Goal: Find specific page/section: Find specific page/section

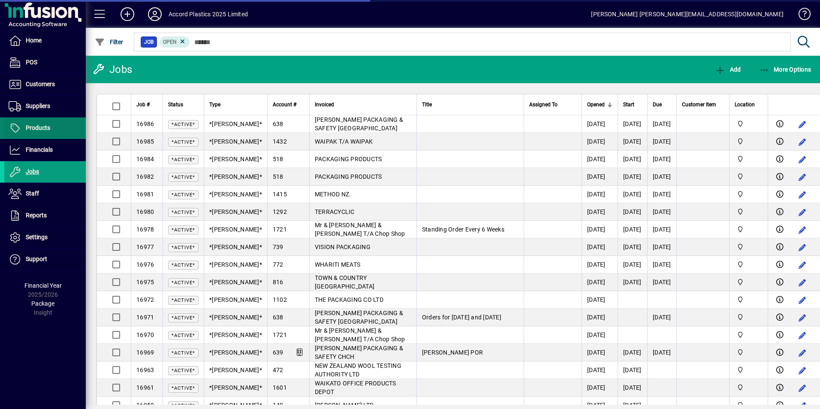
drag, startPoint x: 33, startPoint y: 121, endPoint x: 33, endPoint y: 126, distance: 5.1
click at [33, 126] on span "Products" at bounding box center [38, 127] width 24 height 7
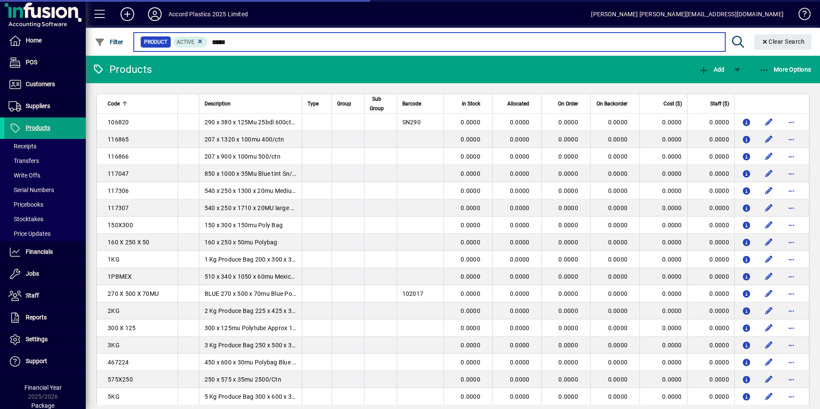
type input "******"
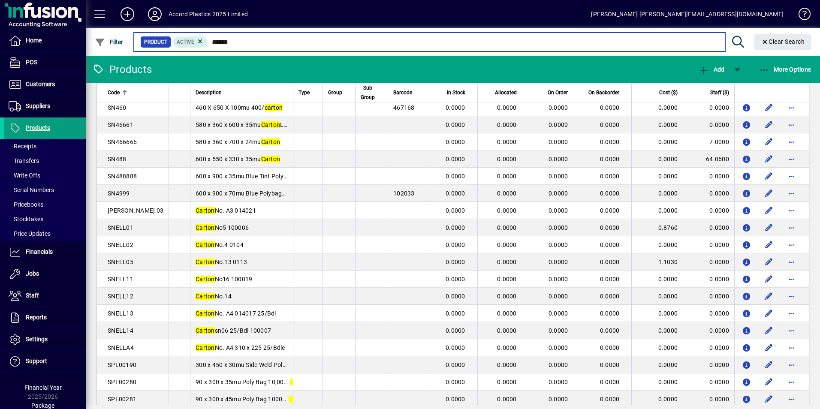
scroll to position [772, 0]
